Goal: Information Seeking & Learning: Learn about a topic

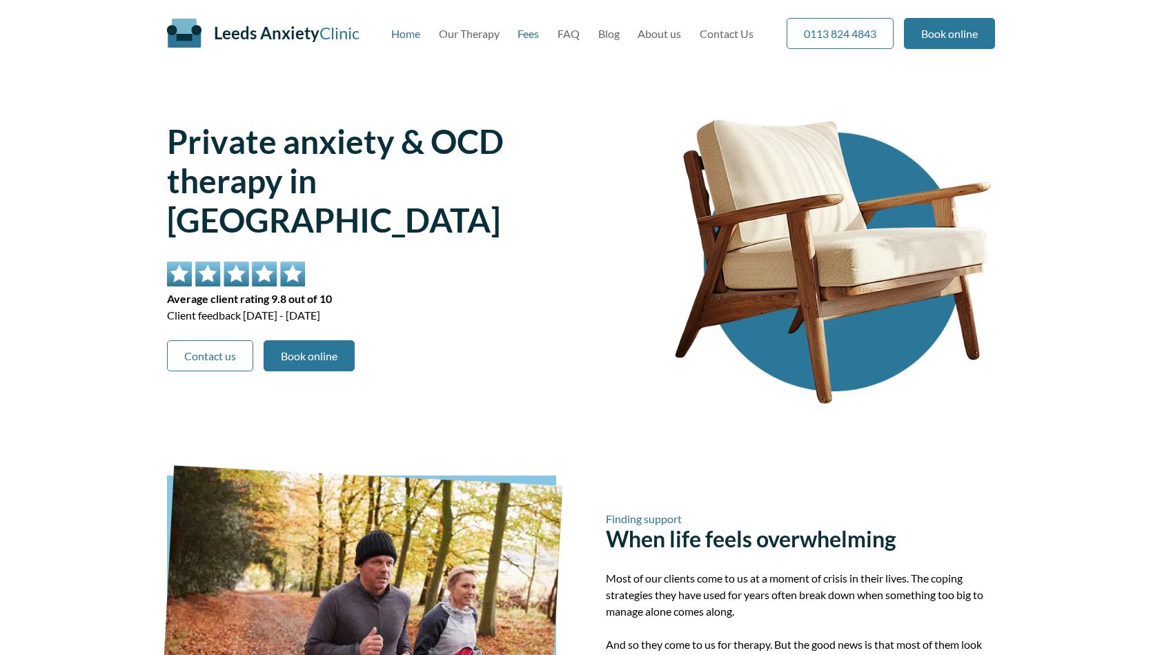
click at [525, 35] on link "Fees" at bounding box center [528, 33] width 21 height 13
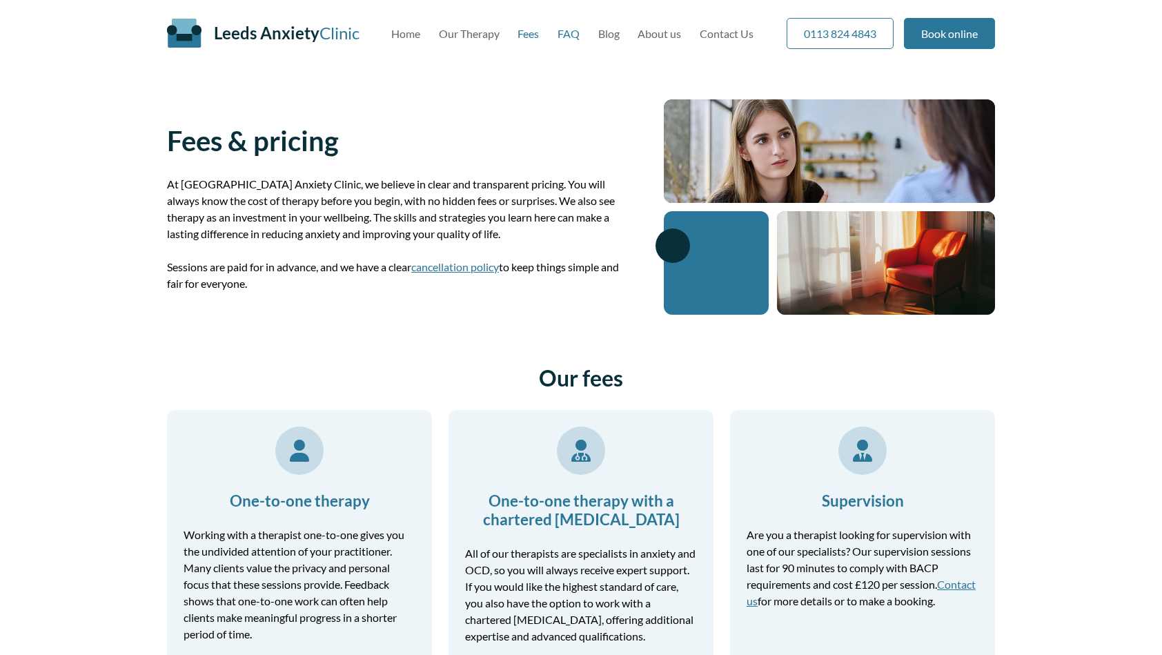
click at [559, 29] on link "FAQ" at bounding box center [569, 33] width 22 height 13
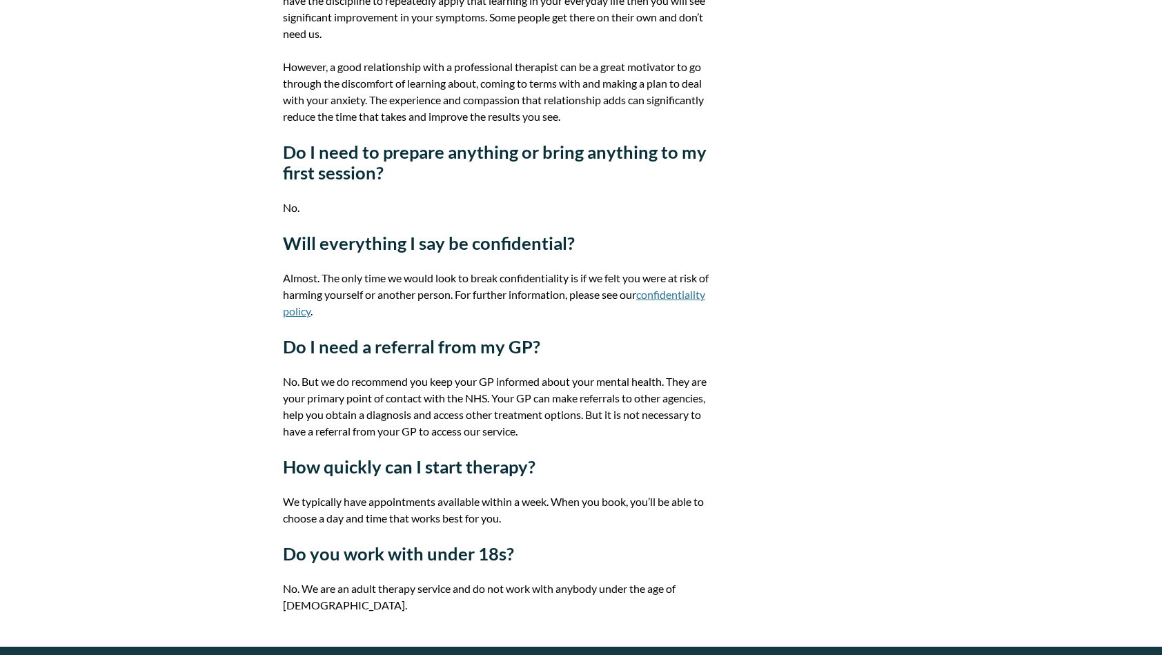
scroll to position [1864, 0]
